Goal: Task Accomplishment & Management: Manage account settings

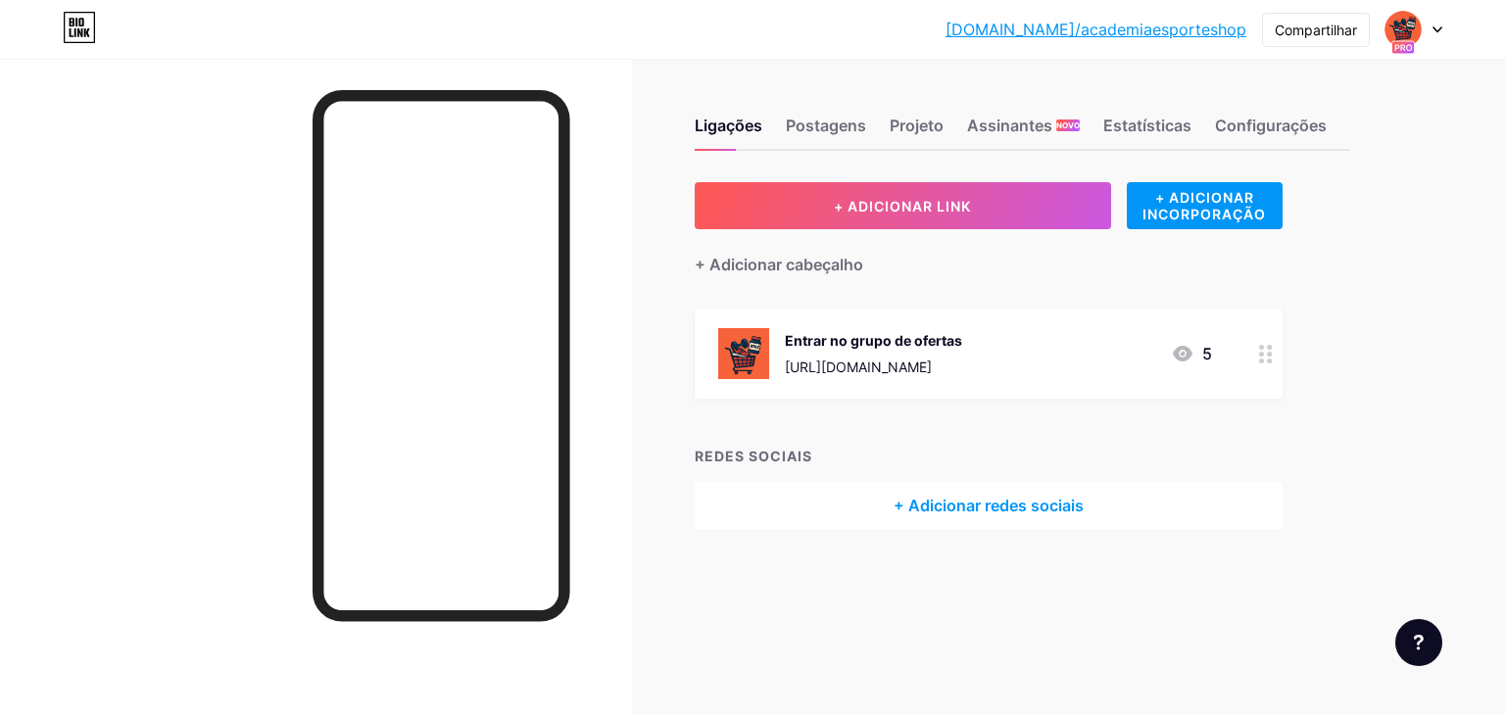
click at [932, 361] on font "[URL][DOMAIN_NAME]" at bounding box center [858, 367] width 147 height 17
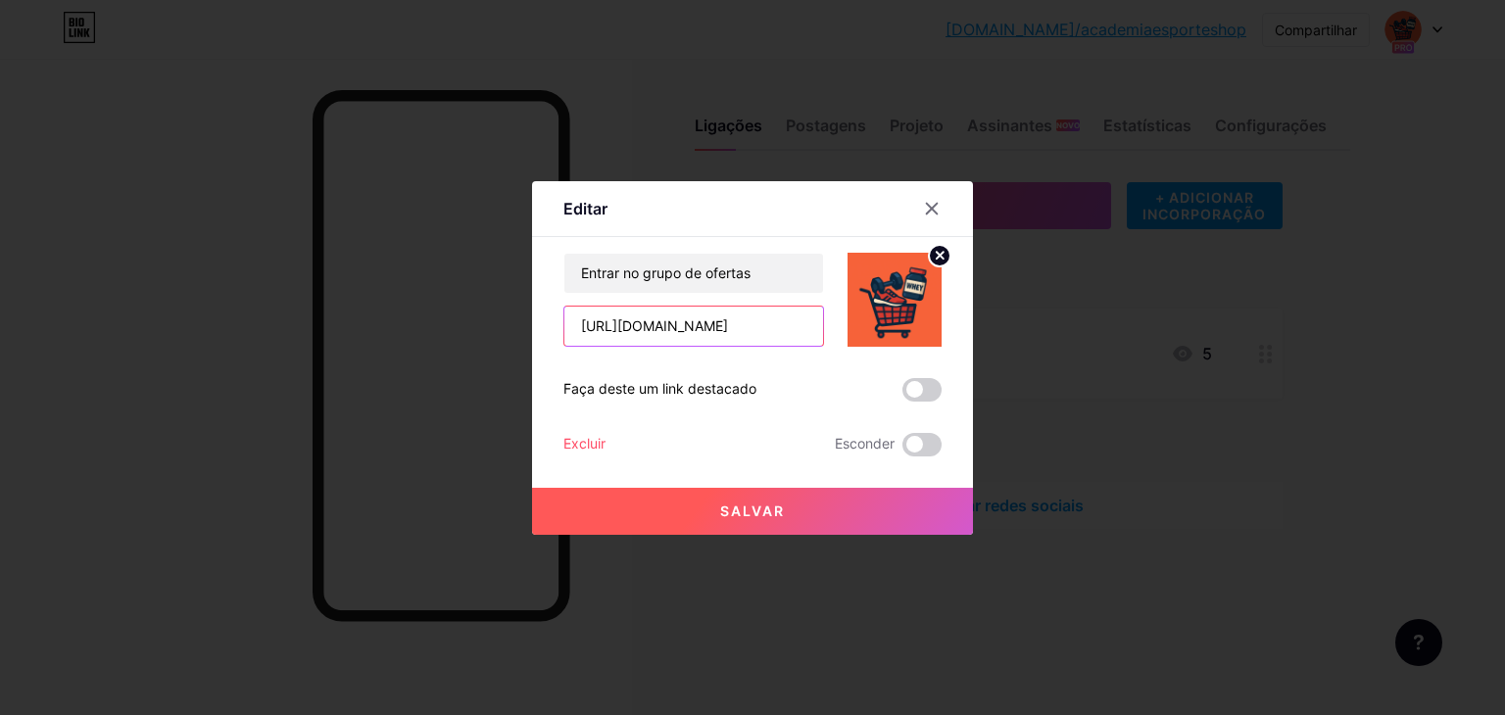
click at [746, 319] on input "[URL][DOMAIN_NAME]" at bounding box center [693, 326] width 259 height 39
paste input "[URL][DOMAIN_NAME]"
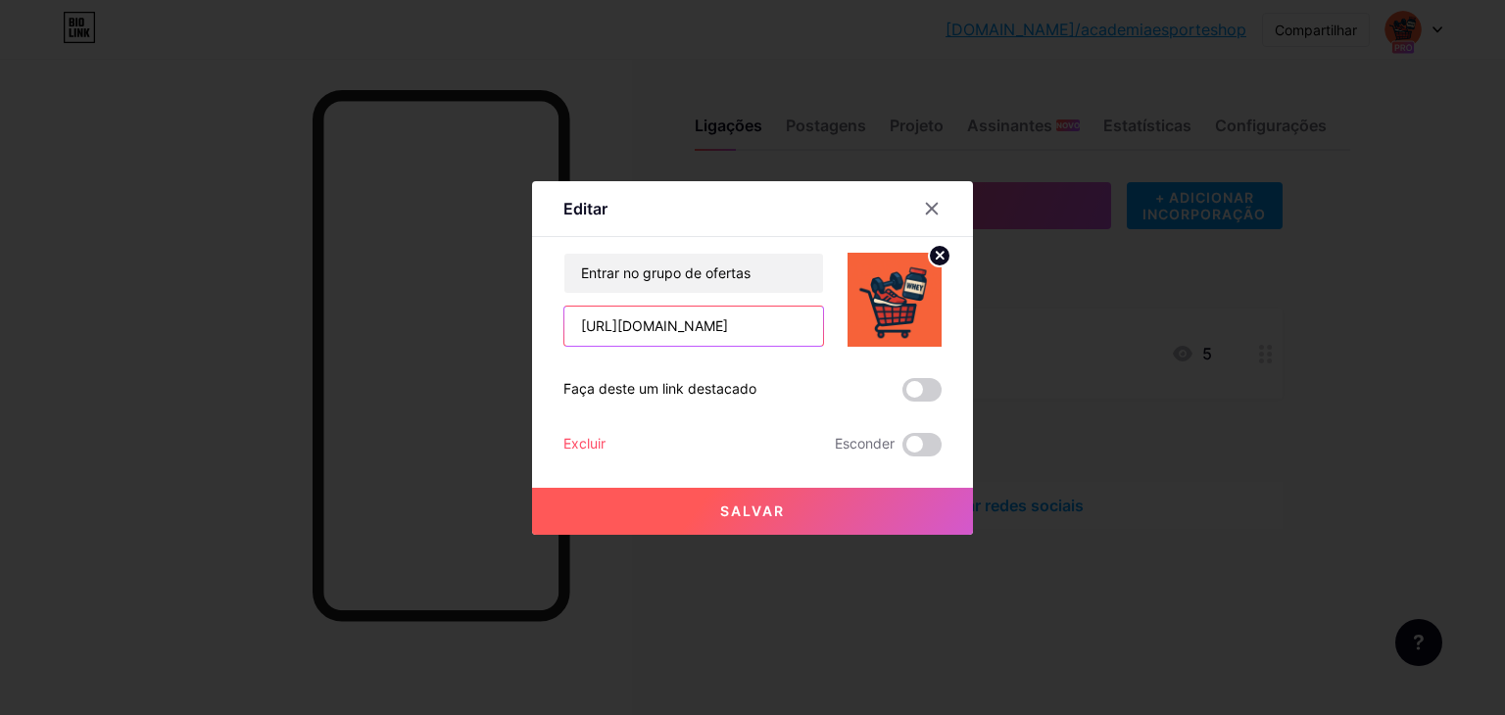
type input "[URL][DOMAIN_NAME]"
click at [793, 499] on button "Salvar" at bounding box center [752, 511] width 441 height 47
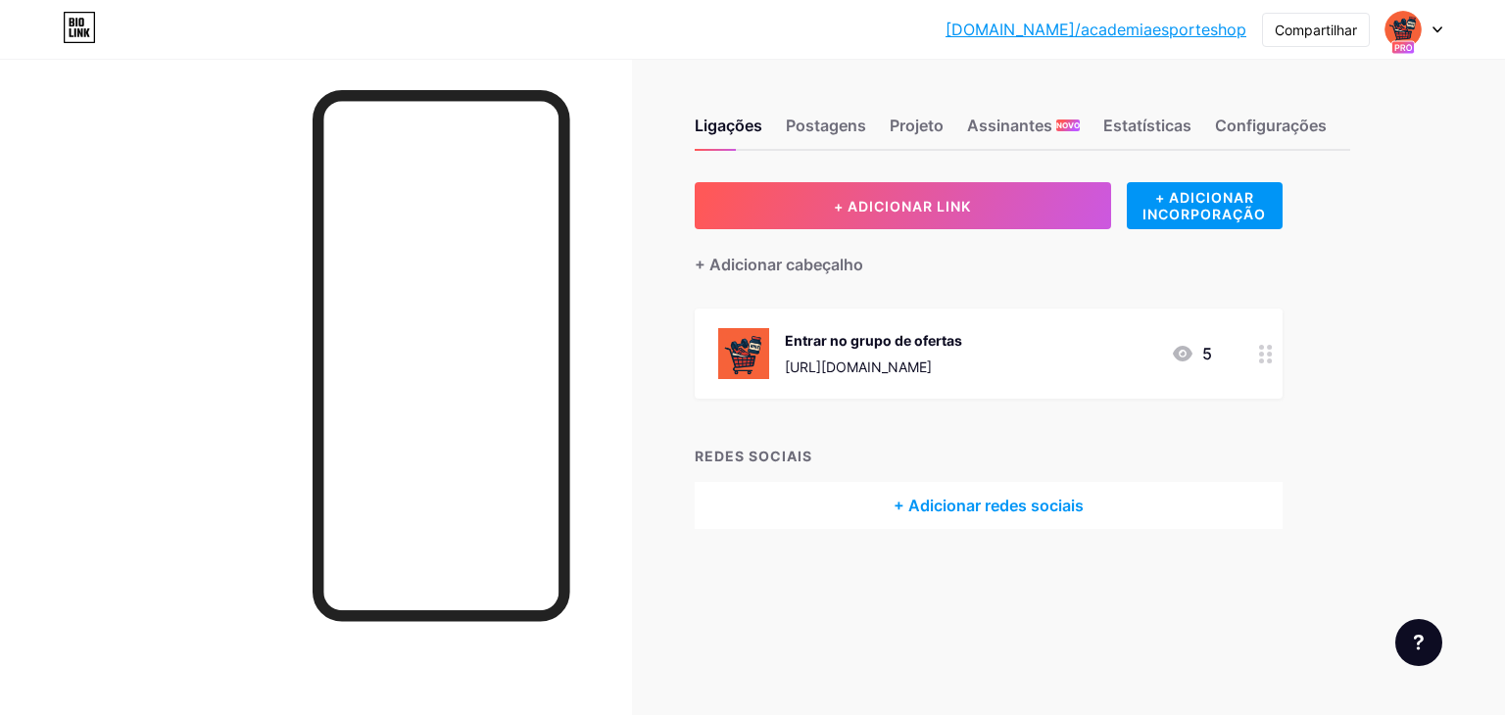
click at [962, 357] on div "[URL][DOMAIN_NAME]" at bounding box center [873, 367] width 177 height 21
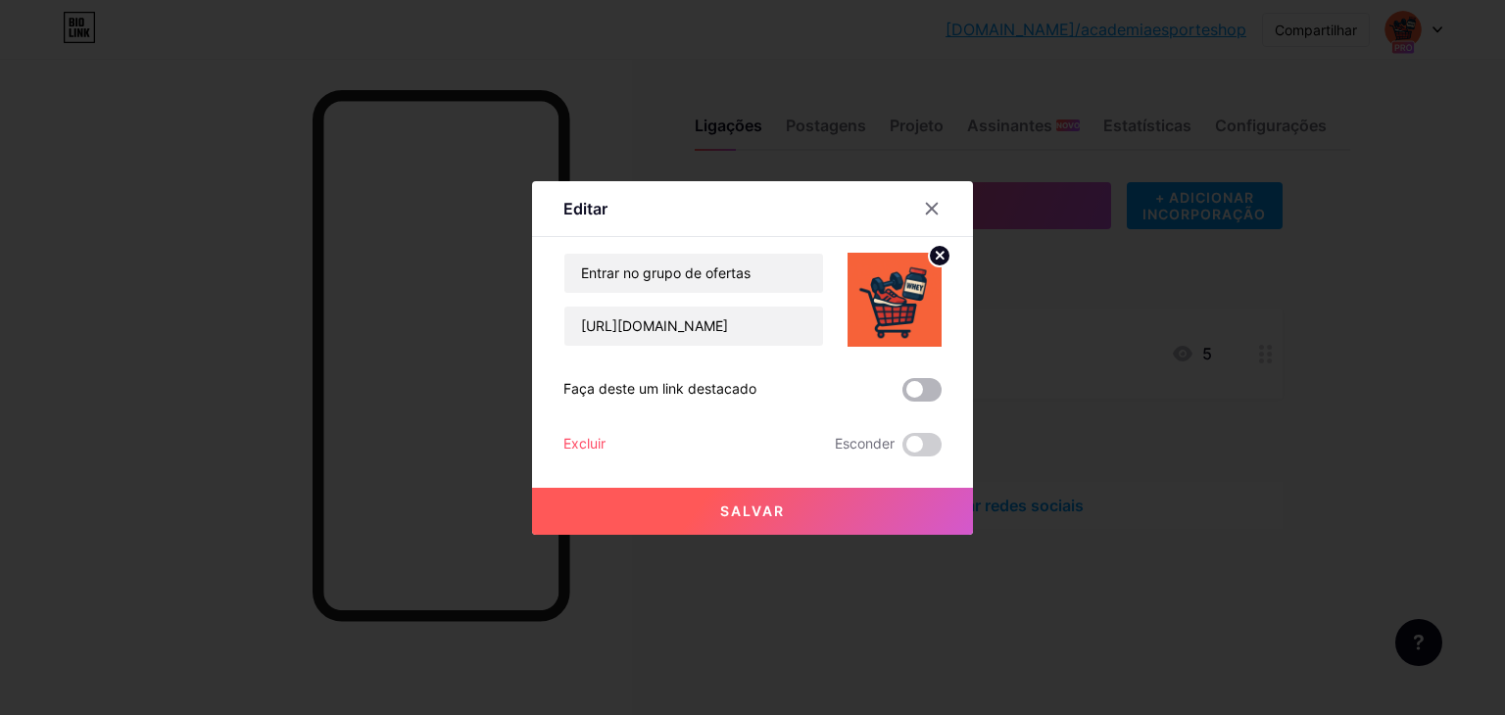
click at [912, 397] on span at bounding box center [921, 390] width 39 height 24
click at [902, 395] on input "checkbox" at bounding box center [902, 395] width 0 height 0
click at [785, 510] on button "Salvar" at bounding box center [752, 511] width 441 height 47
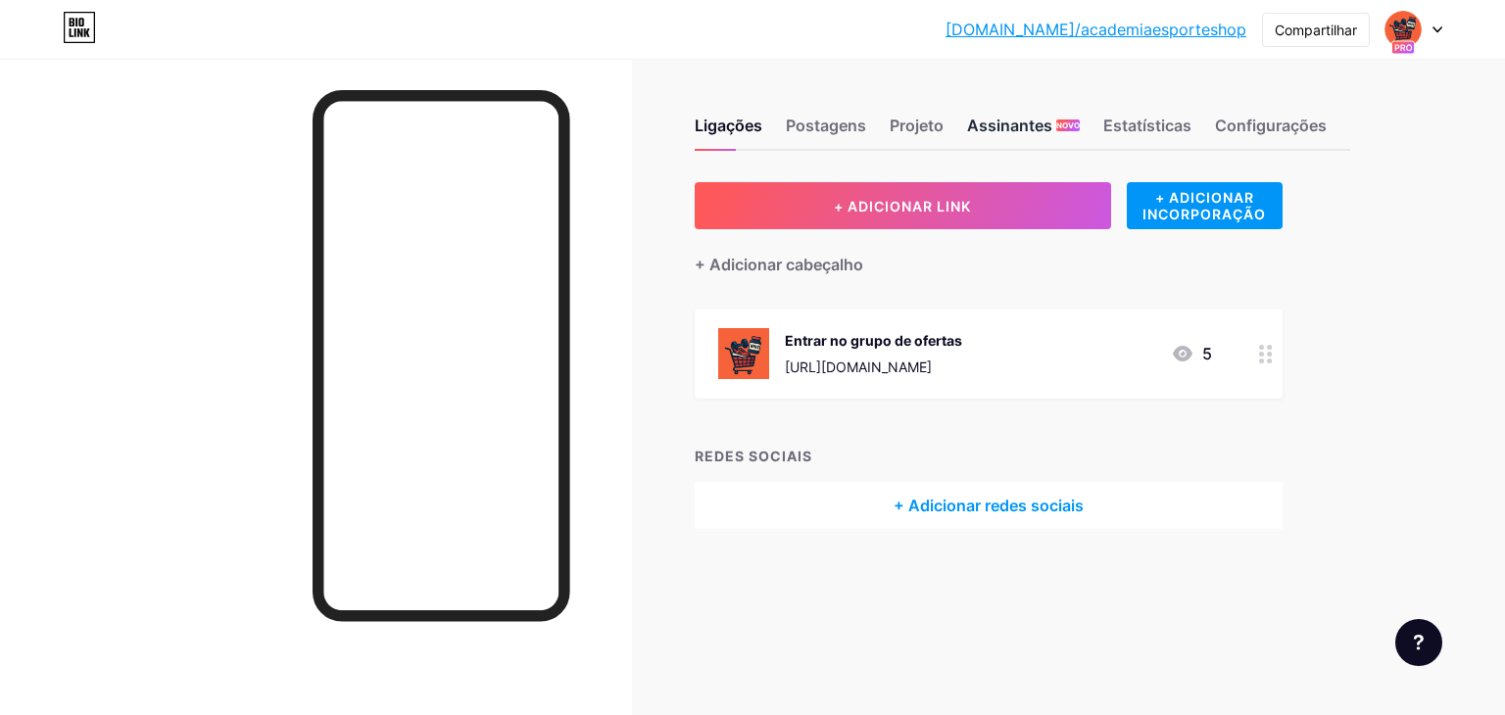
click at [1016, 117] on font "Assinantes" at bounding box center [1009, 126] width 85 height 20
click at [921, 126] on font "Projeto" at bounding box center [917, 126] width 54 height 20
click at [817, 134] on font "Postagens" at bounding box center [826, 126] width 80 height 20
click at [717, 134] on font "Ligações" at bounding box center [729, 126] width 68 height 20
click at [1255, 120] on font "Configurações" at bounding box center [1271, 126] width 112 height 20
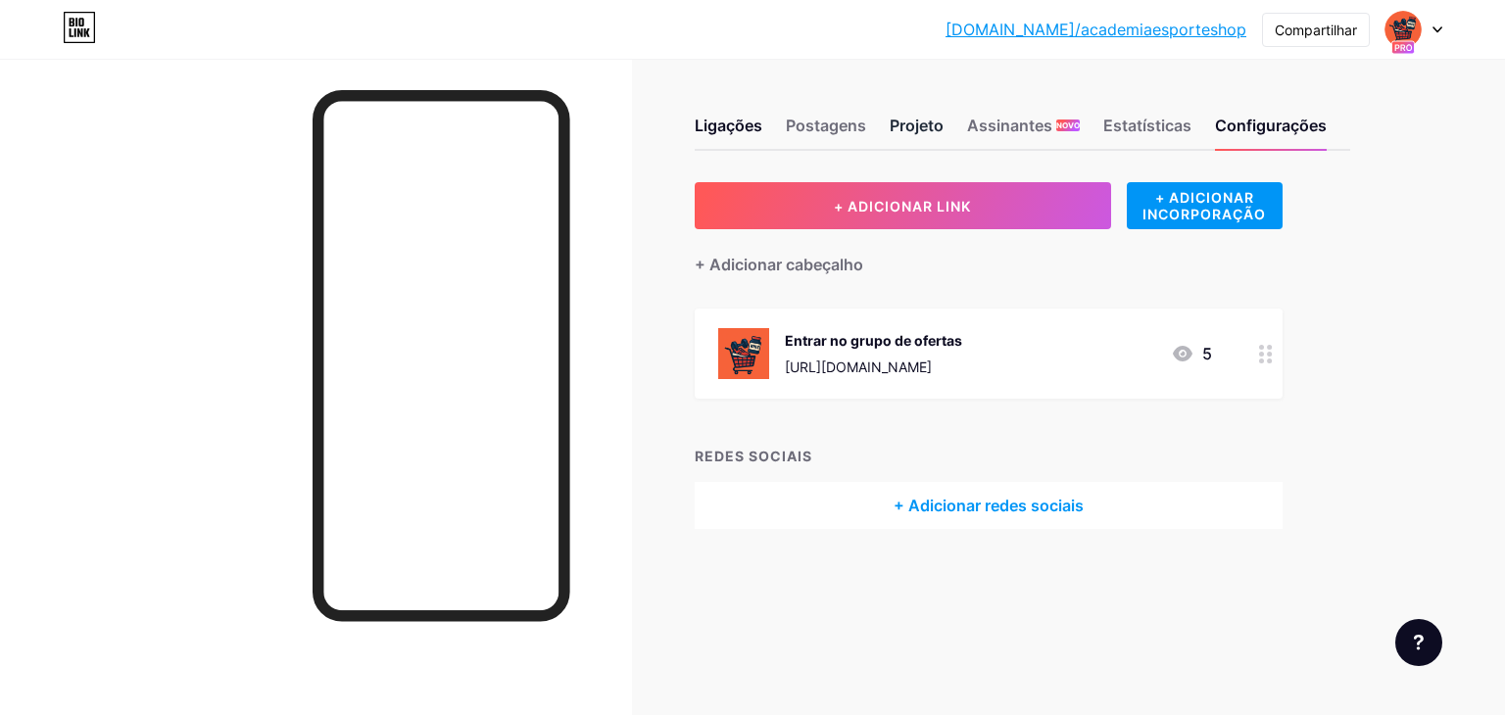
click at [913, 133] on font "Projeto" at bounding box center [917, 126] width 54 height 20
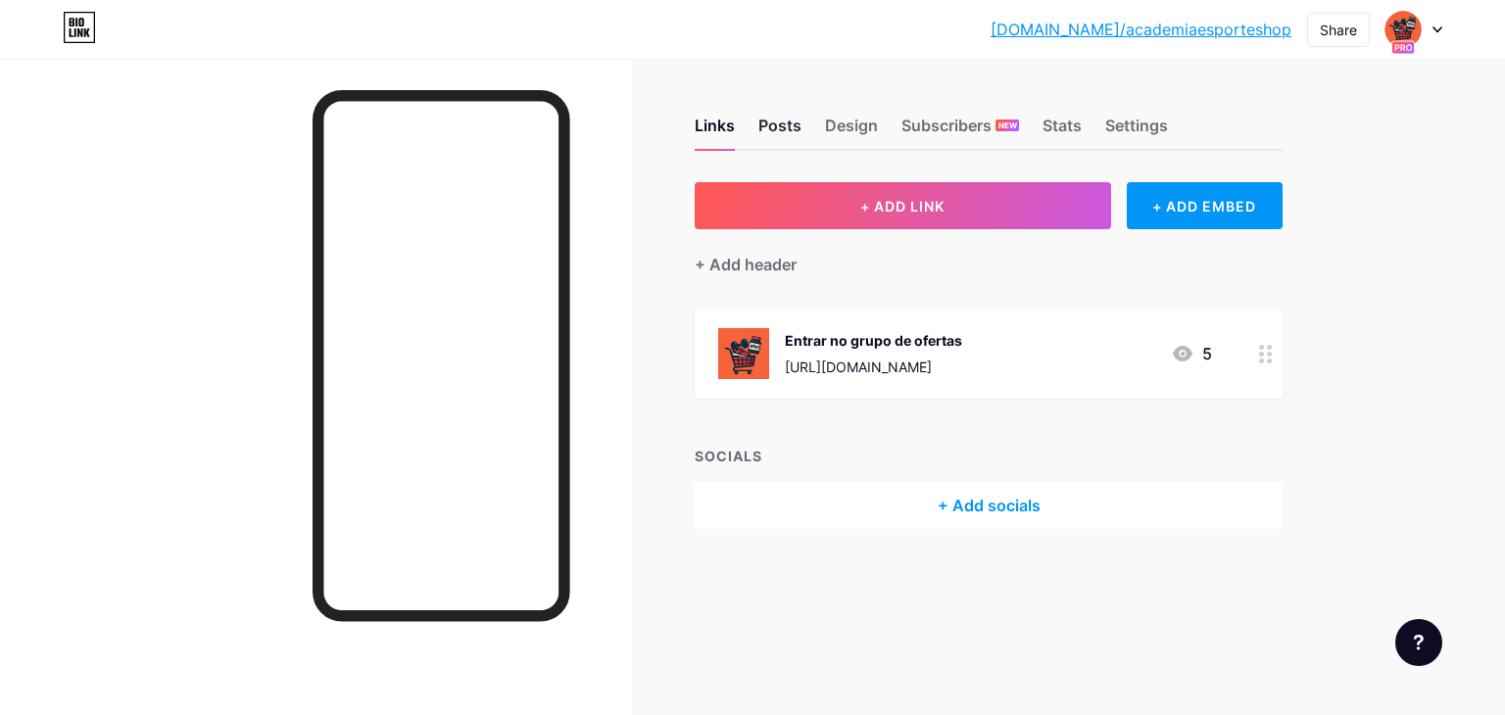
click at [784, 117] on div "Posts" at bounding box center [779, 131] width 43 height 35
click at [839, 130] on div "Design" at bounding box center [851, 131] width 53 height 35
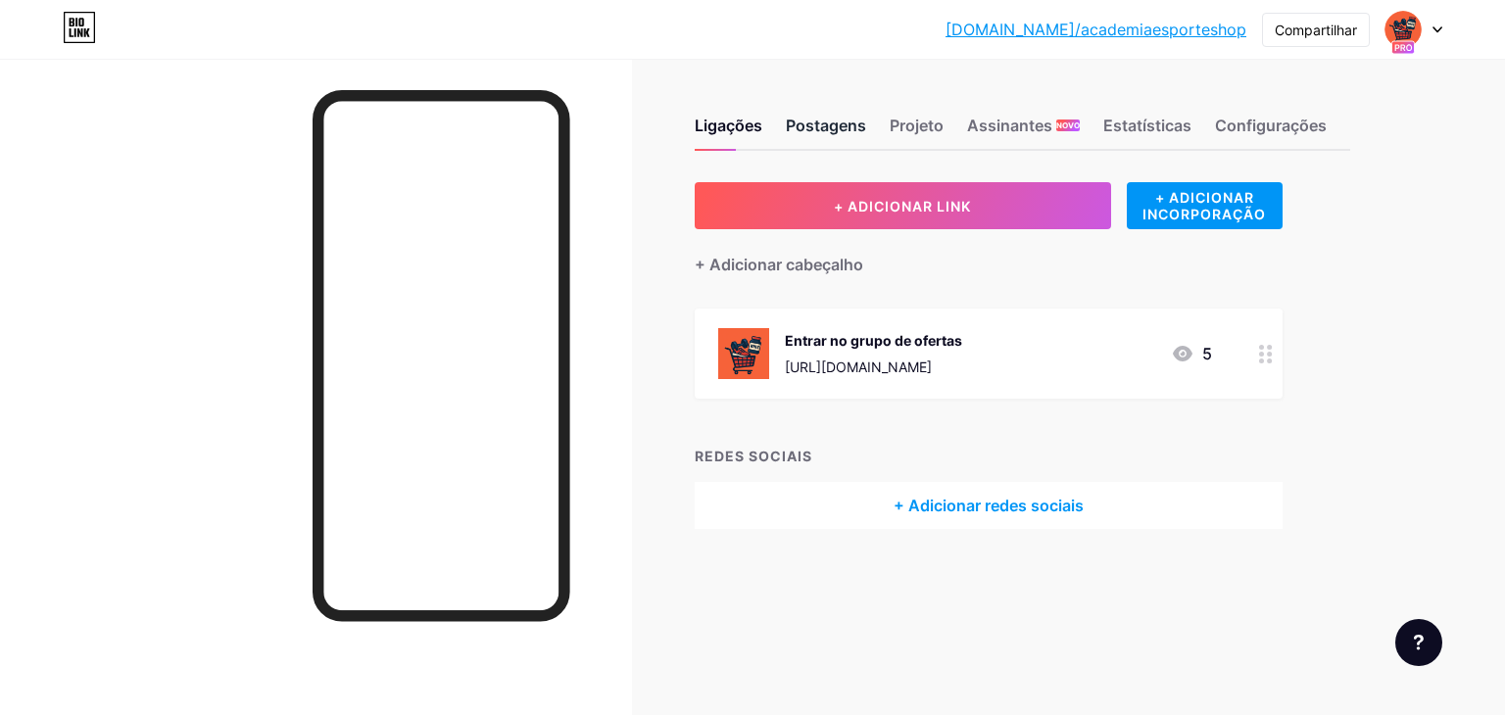
click at [793, 129] on font "Postagens" at bounding box center [826, 126] width 80 height 20
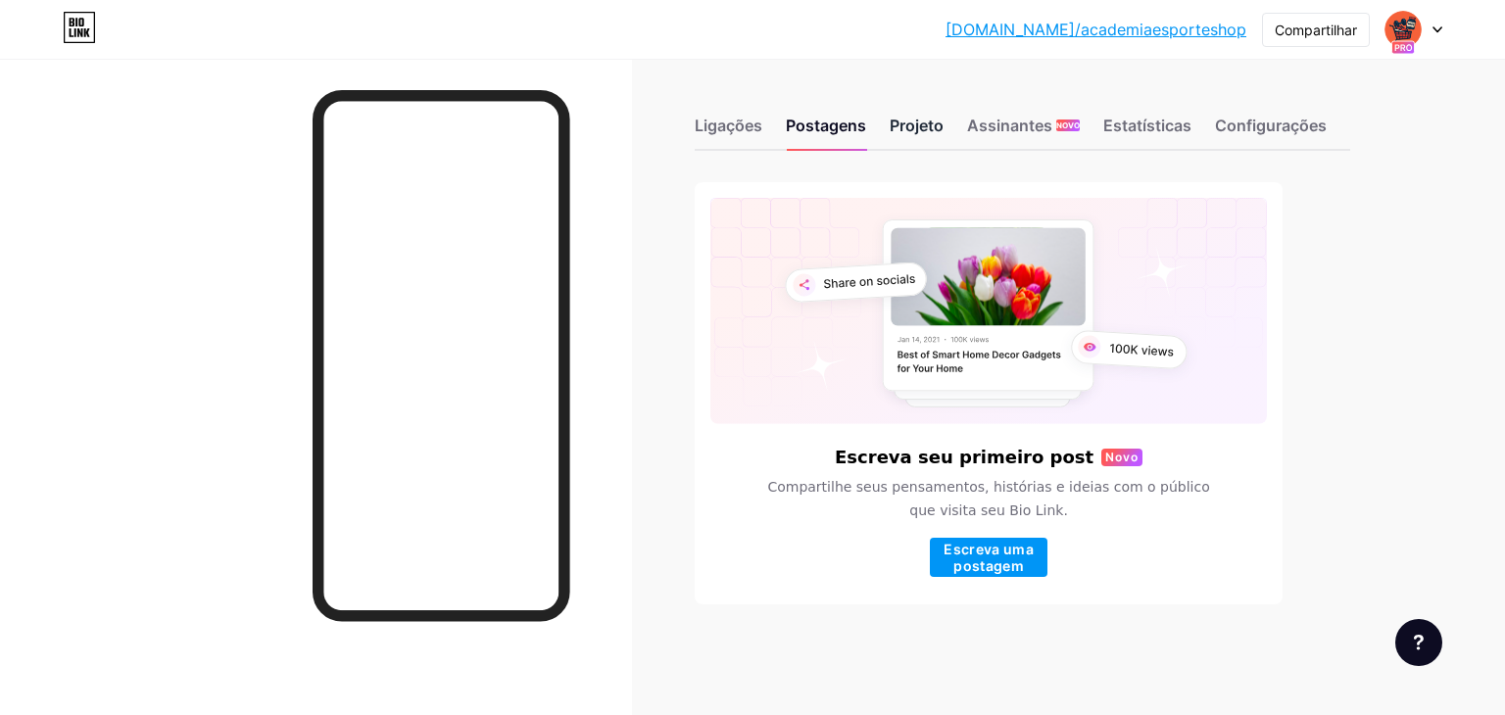
drag, startPoint x: 912, startPoint y: 136, endPoint x: 932, endPoint y: 135, distance: 19.6
click at [911, 136] on div "Projeto" at bounding box center [917, 131] width 54 height 35
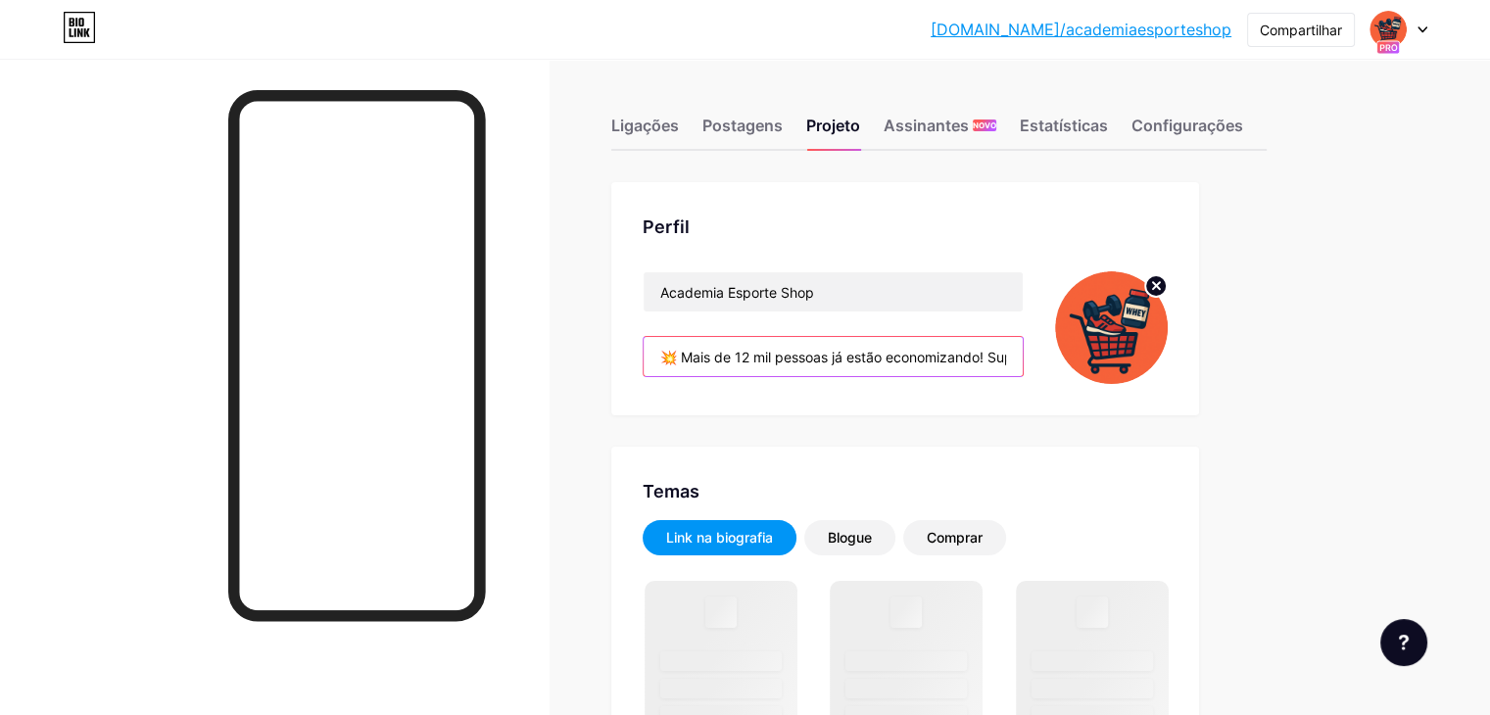
click at [835, 353] on input "💥 Mais de 12 mil pessoas já estão economizando! Suplementos, roupas e tênis com…" at bounding box center [833, 356] width 379 height 39
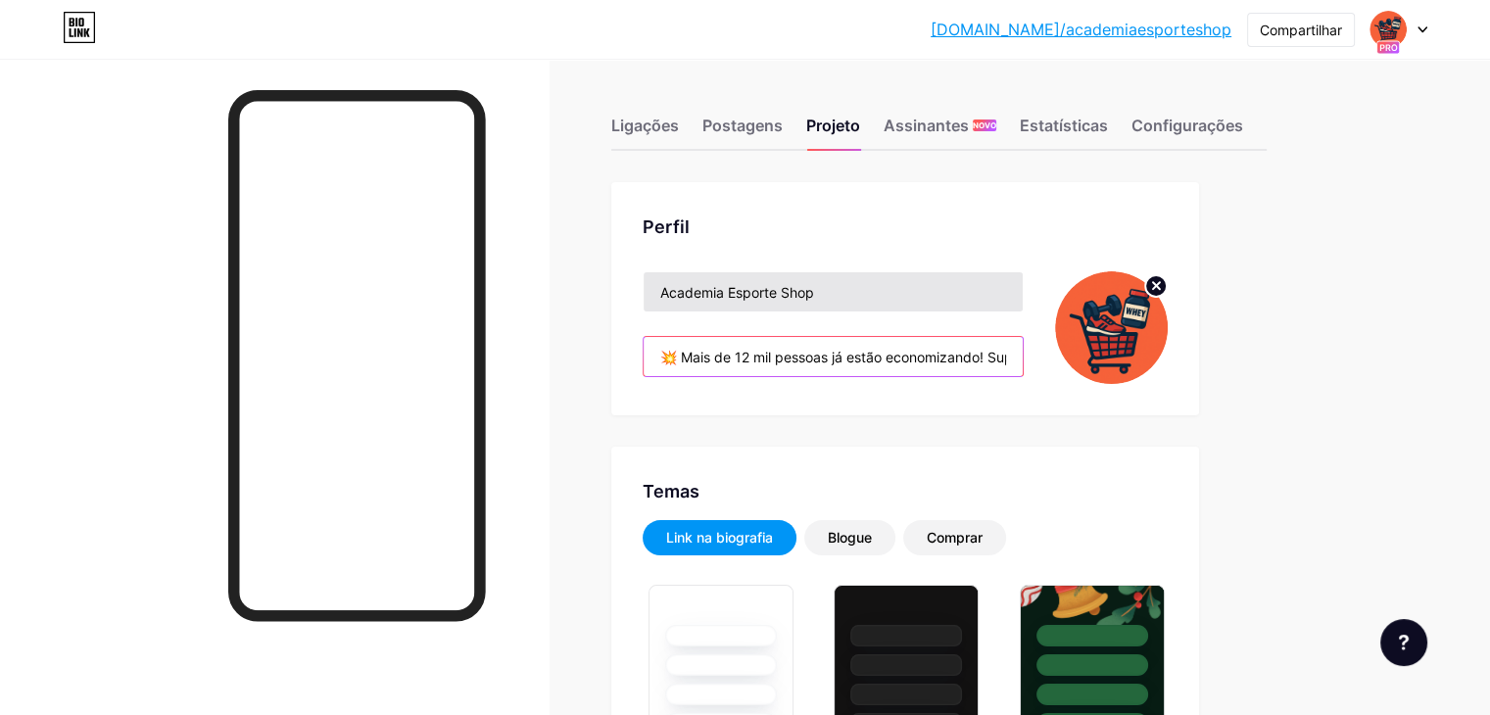
type input "💥 Mais de 13 mil pessoas já estão economizando! Suplementos, roupas e tênis com…"
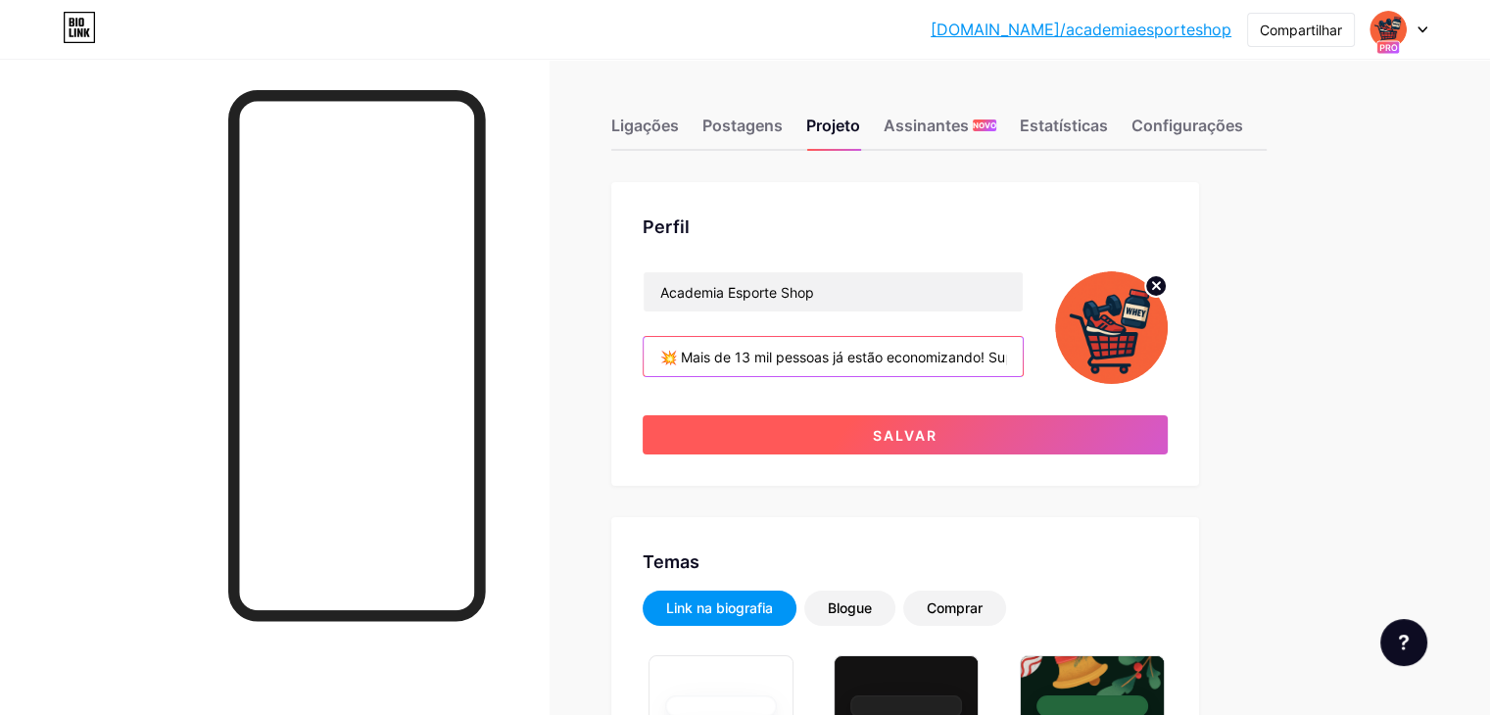
type input "#09253b"
type input "#f56139"
type input "#ffffff"
type input "💥 Mais de 13 mil pessoas já estão economizando! Suplementos, roupas e tênis com…"
click at [1027, 446] on button "Salvar" at bounding box center [905, 434] width 525 height 39
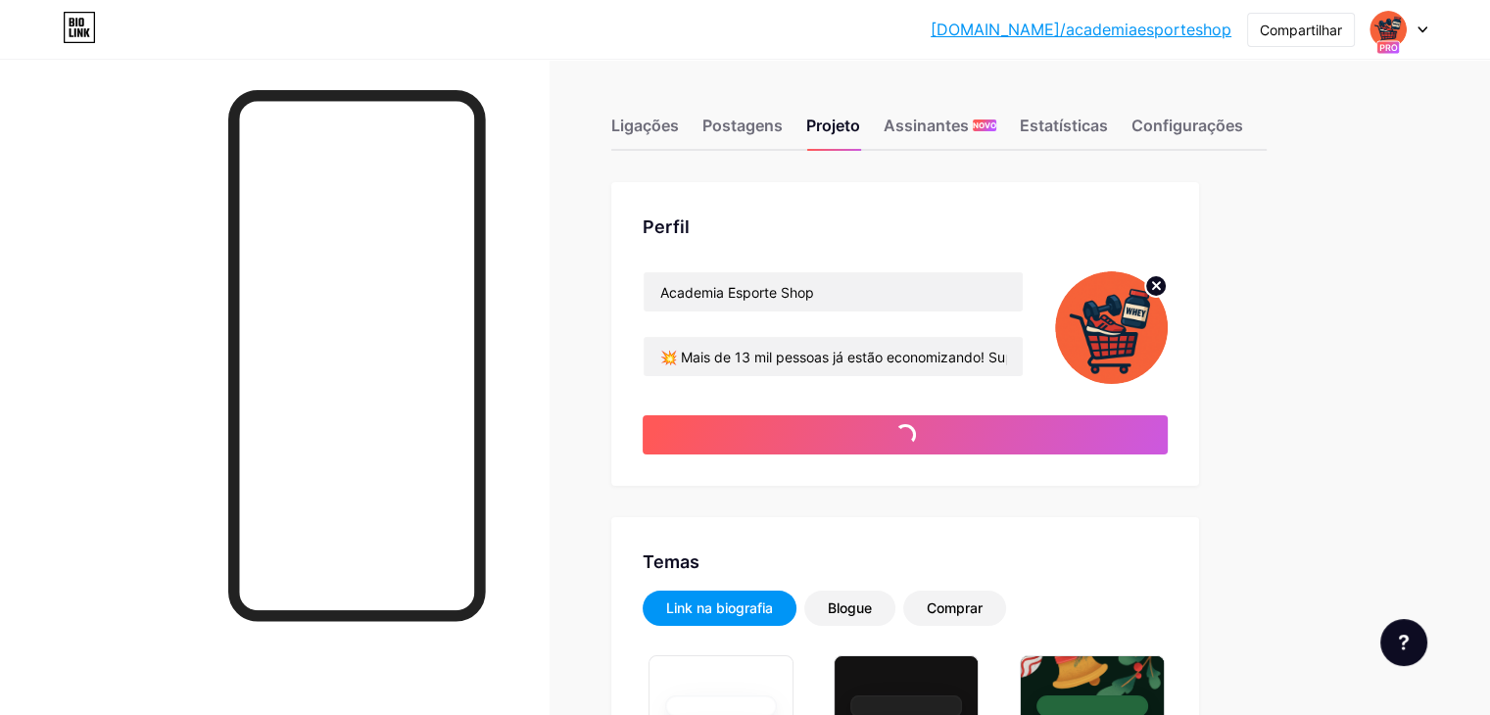
type input "#09253b"
type input "#ffffff"
